Goal: Find specific page/section: Find specific page/section

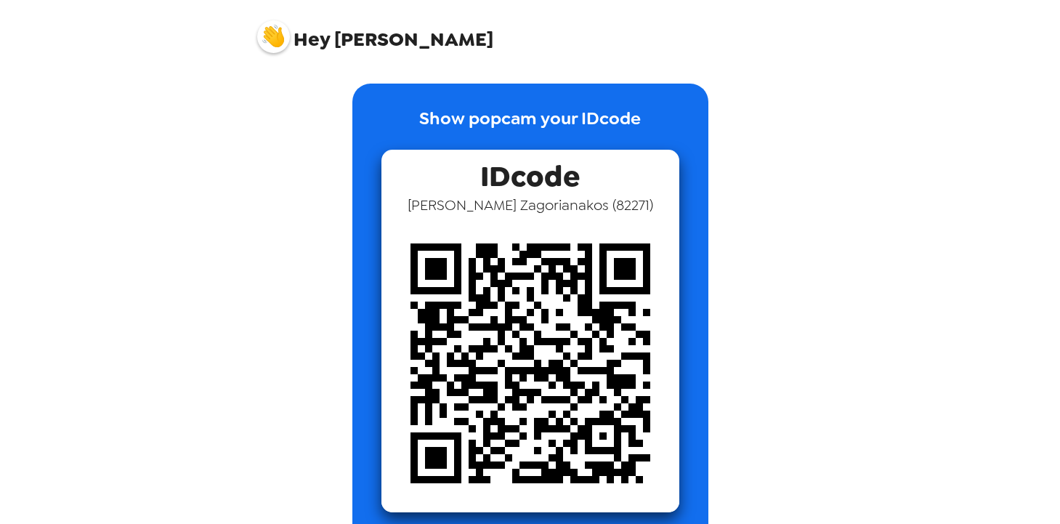
scroll to position [33, 0]
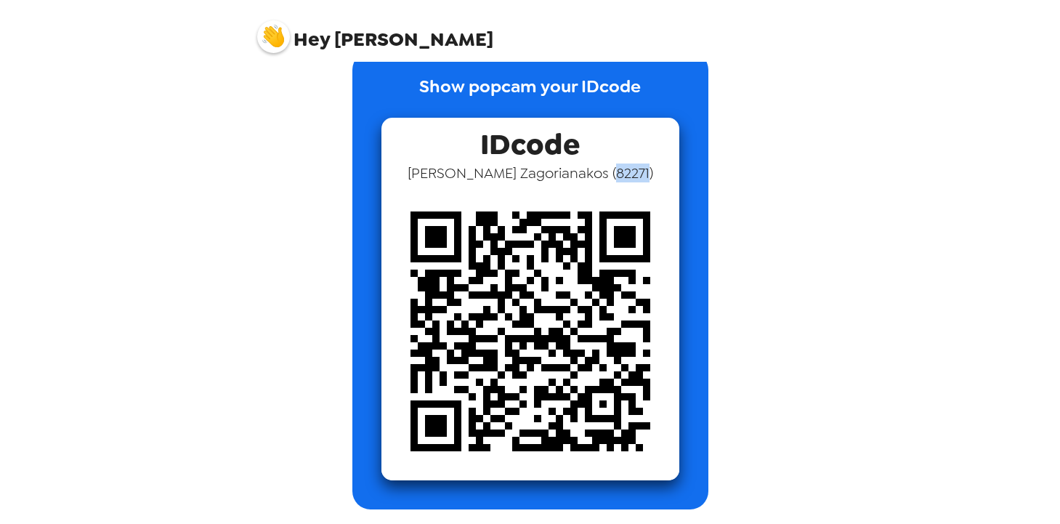
drag, startPoint x: 575, startPoint y: 174, endPoint x: 607, endPoint y: 175, distance: 32.0
click at [607, 175] on span "[PERSON_NAME] ( 82271 )" at bounding box center [531, 173] width 246 height 19
copy span "82271"
click at [264, 236] on div "Show popcam your IDcode IDcode [PERSON_NAME] ( 82271 )" at bounding box center [530, 281] width 552 height 458
